Goal: Transaction & Acquisition: Purchase product/service

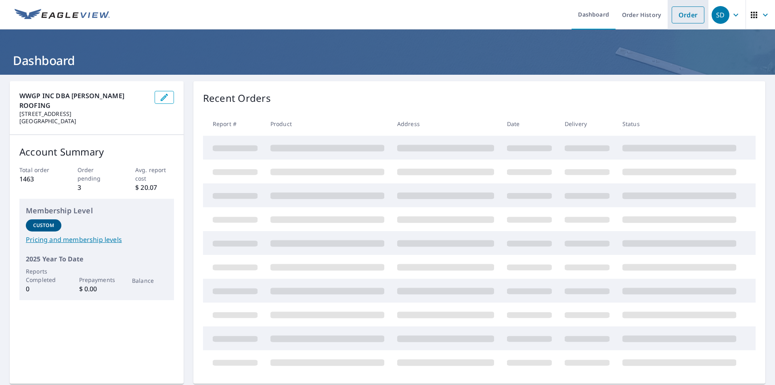
click at [687, 17] on link "Order" at bounding box center [688, 14] width 33 height 17
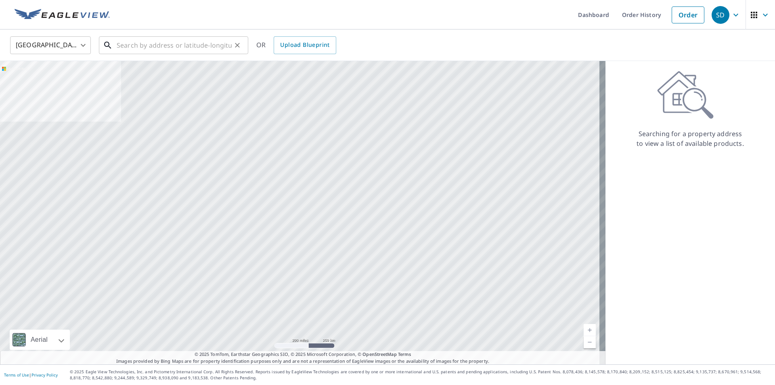
click at [124, 42] on input "text" at bounding box center [174, 45] width 115 height 23
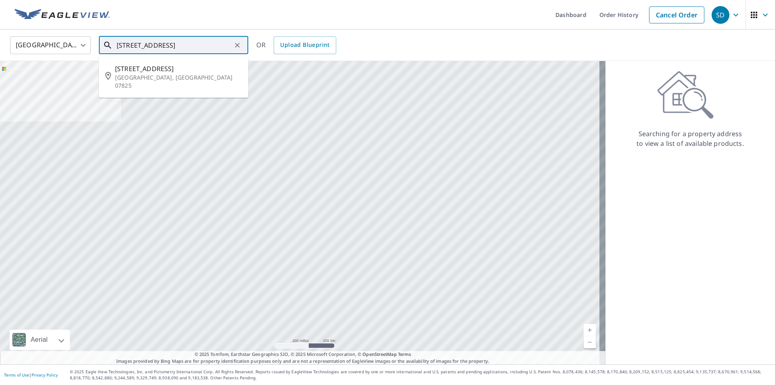
type input "[STREET_ADDRESS]"
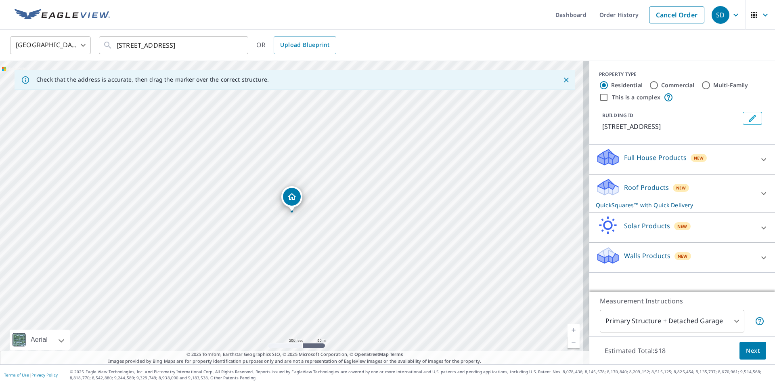
click at [289, 202] on div "Dropped pin, building 1, Residential property, 85 Hope Rd Blairstown, NJ 07825" at bounding box center [292, 197] width 18 height 18
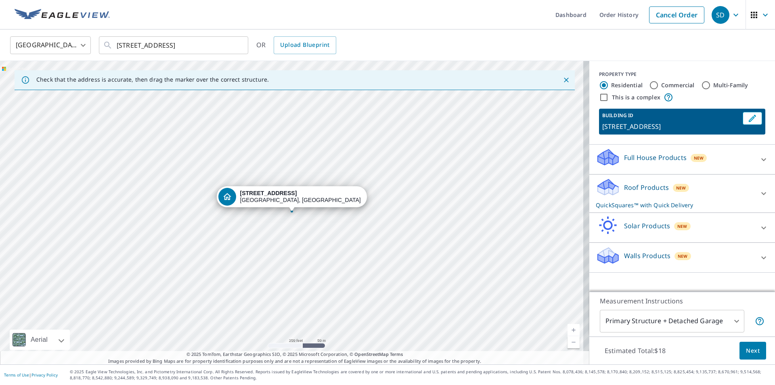
click at [289, 202] on div "[STREET_ADDRESS]" at bounding box center [300, 197] width 121 height 14
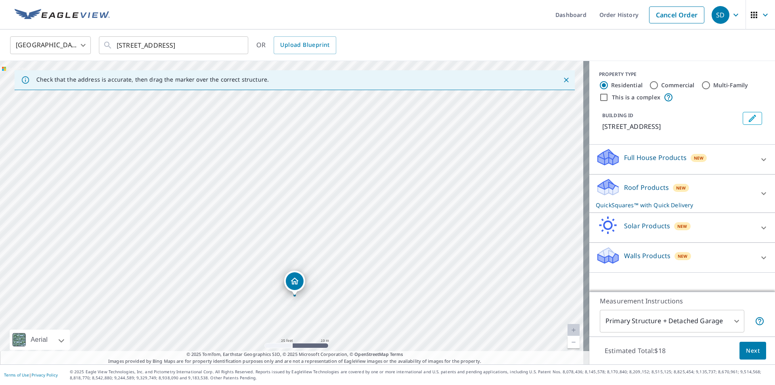
click at [638, 195] on div "Roof Products New QuickSquares™ with Quick Delivery" at bounding box center [675, 193] width 158 height 31
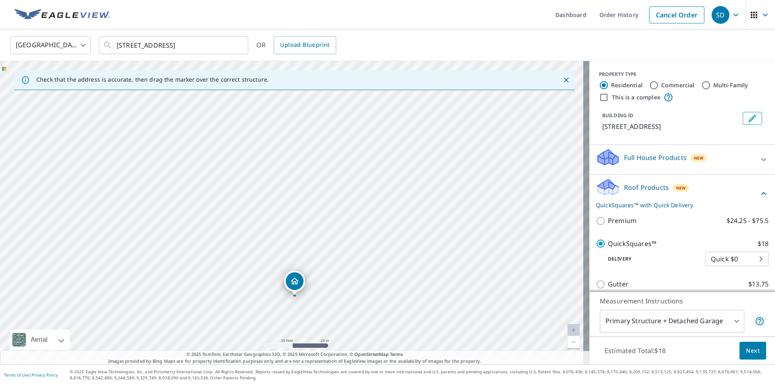
click at [746, 351] on span "Next" at bounding box center [753, 351] width 14 height 10
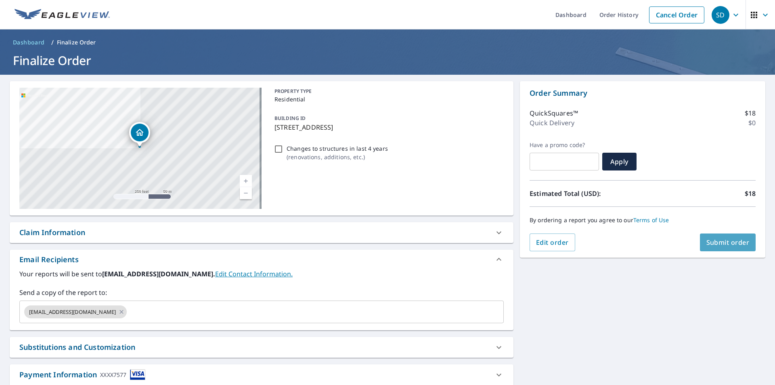
click at [729, 242] on span "Submit order" at bounding box center [728, 242] width 43 height 9
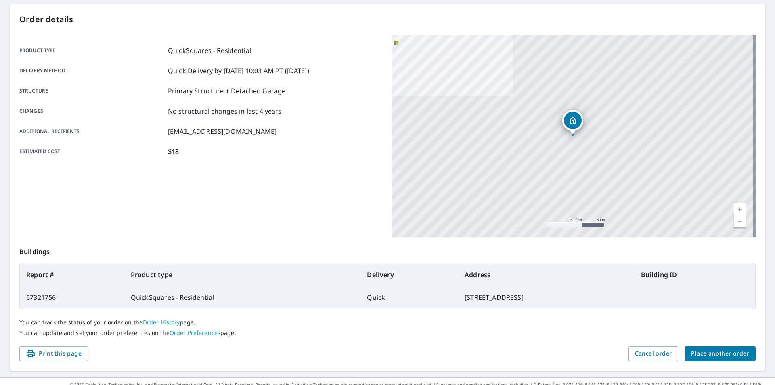
scroll to position [90, 0]
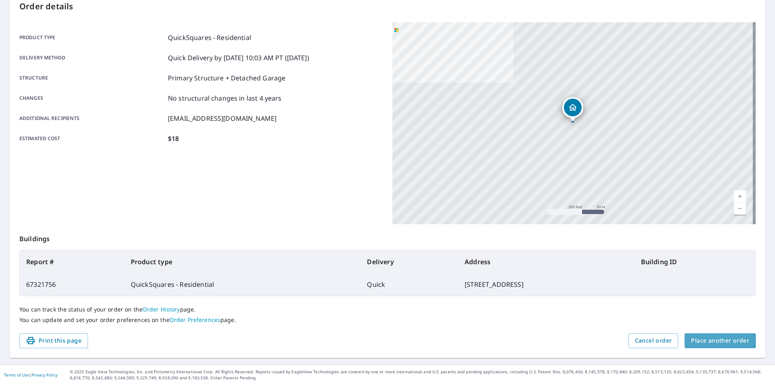
click at [701, 340] on span "Place another order" at bounding box center [720, 341] width 58 height 10
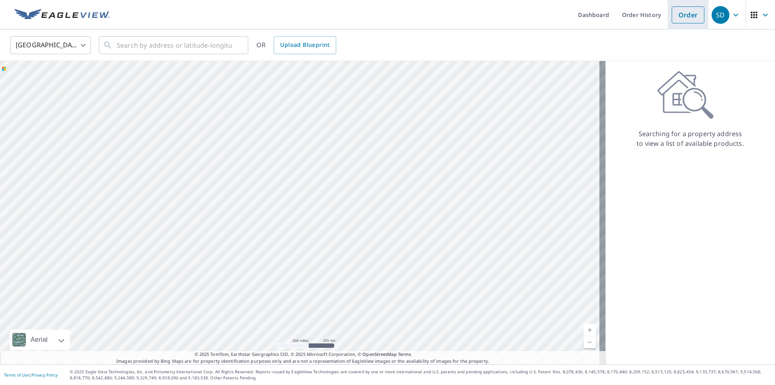
click at [688, 16] on link "Order" at bounding box center [688, 14] width 33 height 17
click at [174, 49] on input "text" at bounding box center [174, 45] width 115 height 23
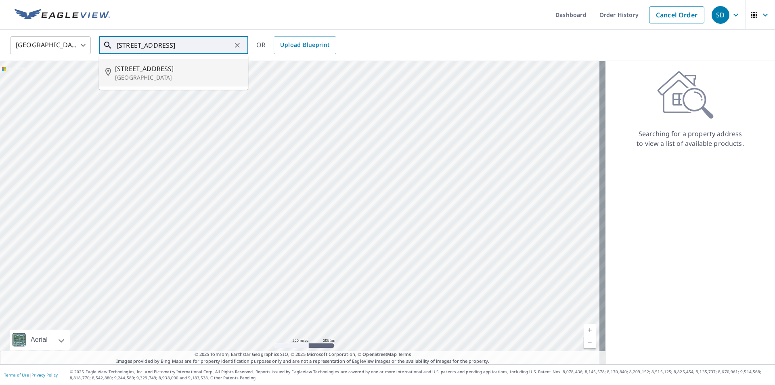
click at [168, 71] on span "[STREET_ADDRESS]" at bounding box center [178, 69] width 127 height 10
type input "[STREET_ADDRESS]"
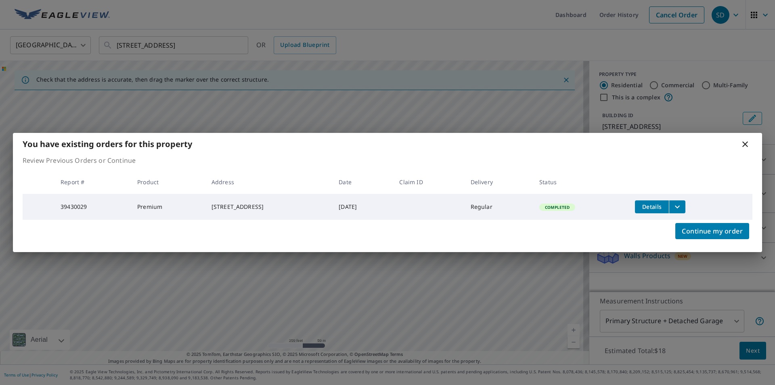
click at [682, 208] on icon "filesDropdownBtn-39430029" at bounding box center [678, 207] width 10 height 10
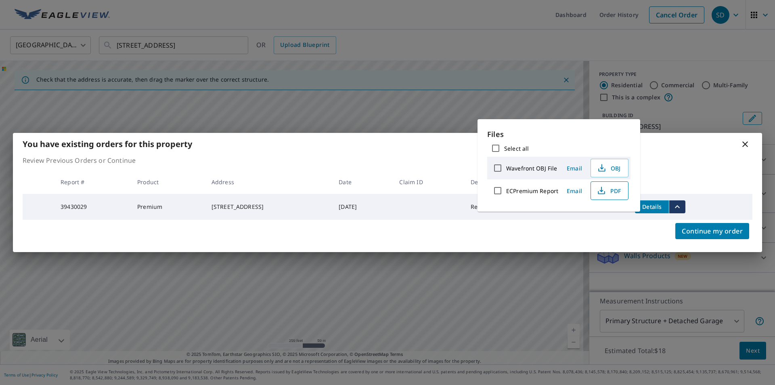
click at [605, 192] on icon "button" at bounding box center [602, 191] width 10 height 10
